Goal: Communication & Community: Answer question/provide support

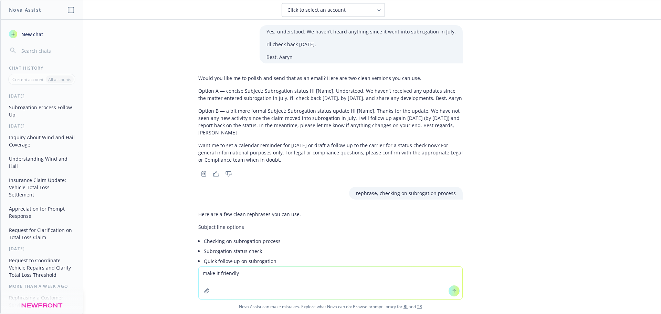
scroll to position [548, 0]
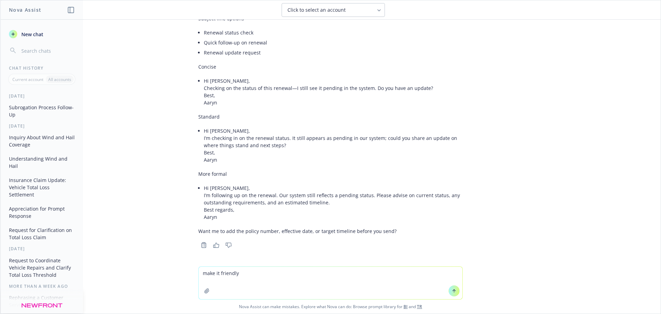
drag, startPoint x: 279, startPoint y: 272, endPoint x: 244, endPoint y: 270, distance: 34.8
click at [244, 269] on textarea "make it friendly" at bounding box center [331, 282] width 264 height 32
drag, startPoint x: 245, startPoint y: 276, endPoint x: 193, endPoint y: 278, distance: 52.0
click at [193, 278] on div "make it friendly Nova Assist can make mistakes. Explore what Nova can do: Brows…" at bounding box center [330, 289] width 660 height 47
paste textarea "Thank you, [PERSON_NAME]! How long should I anticipate before the accurate bill…"
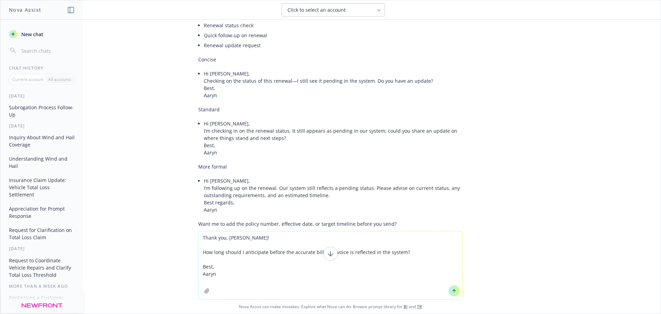
type textarea "Thank you, [PERSON_NAME]! How long should I anticipate before the accurate bill…"
click at [452, 290] on icon at bounding box center [454, 290] width 5 height 5
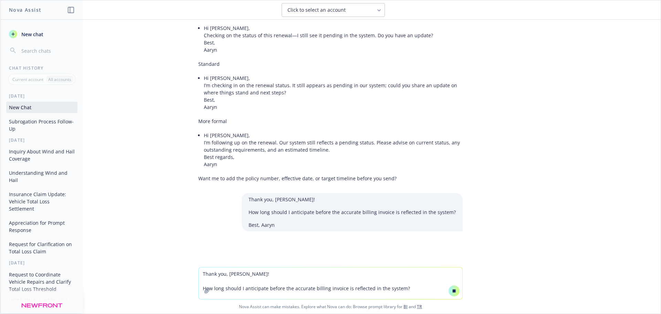
scroll to position [576, 0]
click at [278, 274] on textarea "Thank you, [PERSON_NAME]! How long should I anticipate before the accurate bill…" at bounding box center [331, 283] width 264 height 32
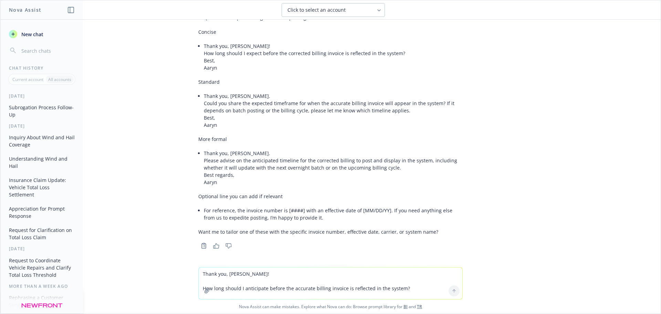
scroll to position [887, 0]
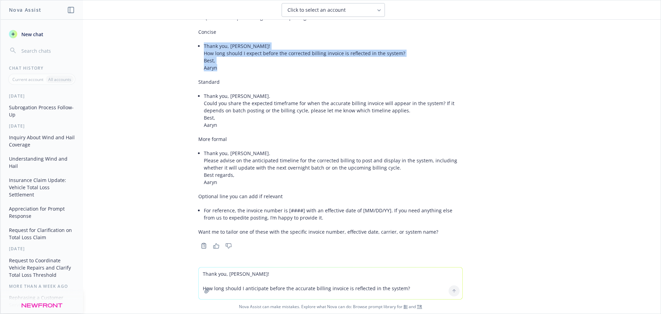
drag, startPoint x: 213, startPoint y: 68, endPoint x: 198, endPoint y: 49, distance: 24.4
click at [198, 49] on div "Here are a few polished versions you can use. Subject line options Timing for c…" at bounding box center [330, 101] width 264 height 273
